Goal: Transaction & Acquisition: Purchase product/service

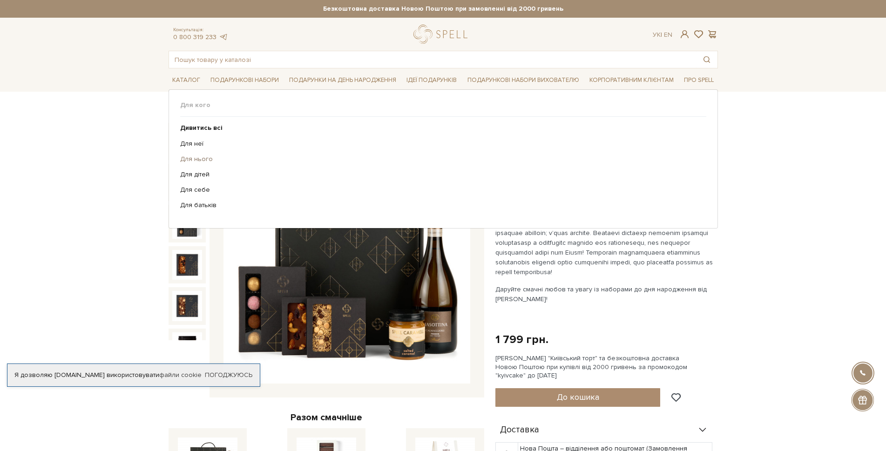
click at [194, 158] on link "Для нього" at bounding box center [439, 159] width 519 height 8
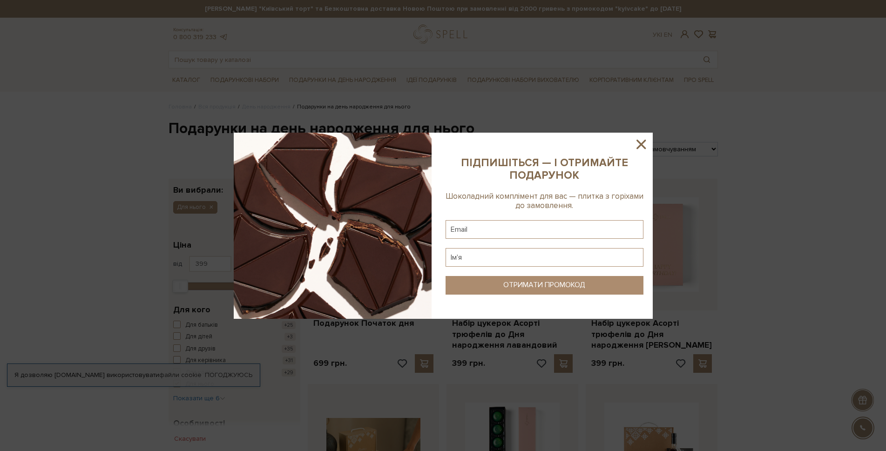
click at [641, 142] on icon at bounding box center [641, 144] width 16 height 16
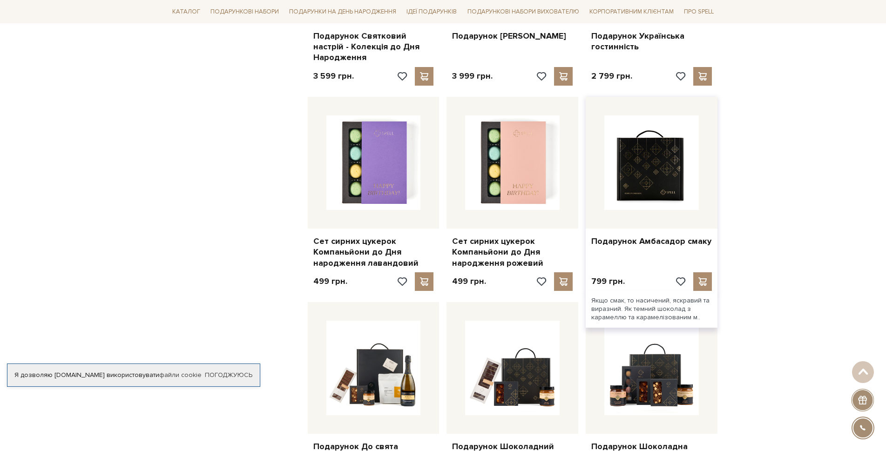
scroll to position [745, 0]
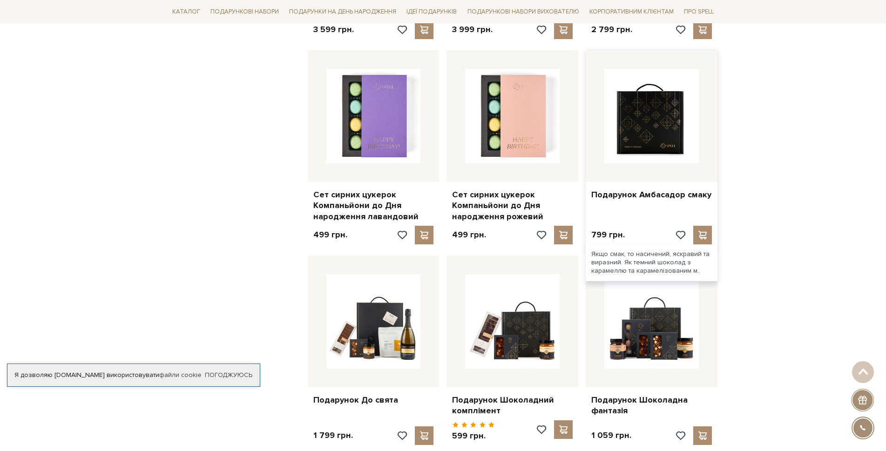
click at [675, 128] on img at bounding box center [651, 116] width 95 height 95
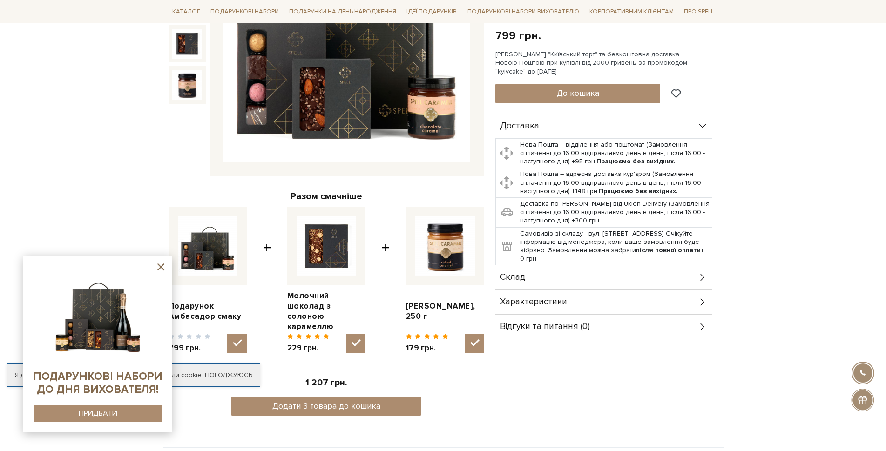
scroll to position [233, 0]
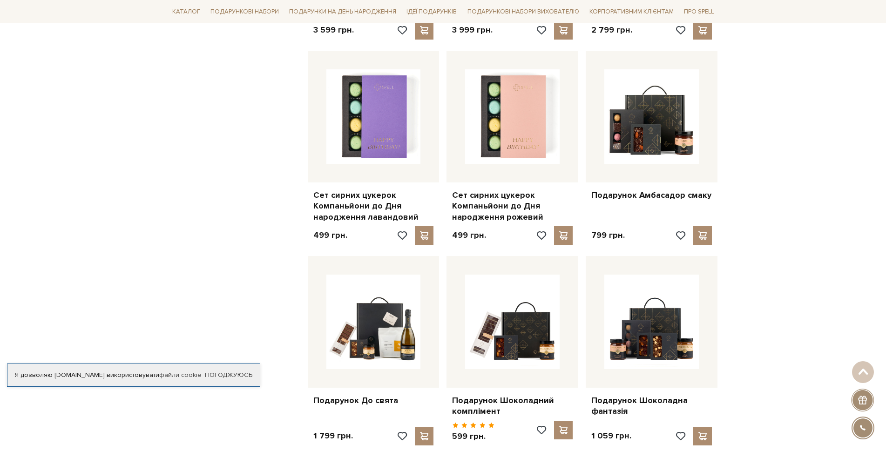
drag, startPoint x: 855, startPoint y: 321, endPoint x: 807, endPoint y: 300, distance: 51.9
click at [846, 312] on div "Головна Вся продукція День народження Подарунки на день народження для нього По…" at bounding box center [443, 198] width 886 height 1681
